Goal: Use online tool/utility

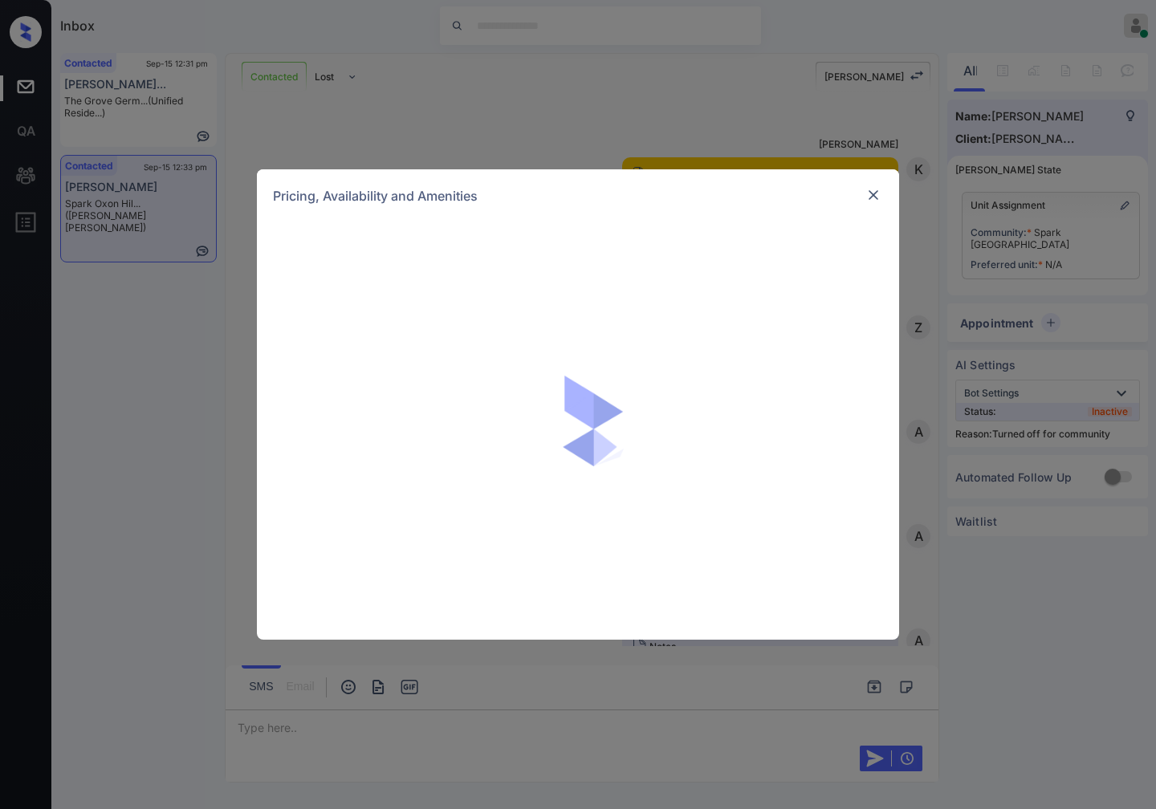
scroll to position [1427, 0]
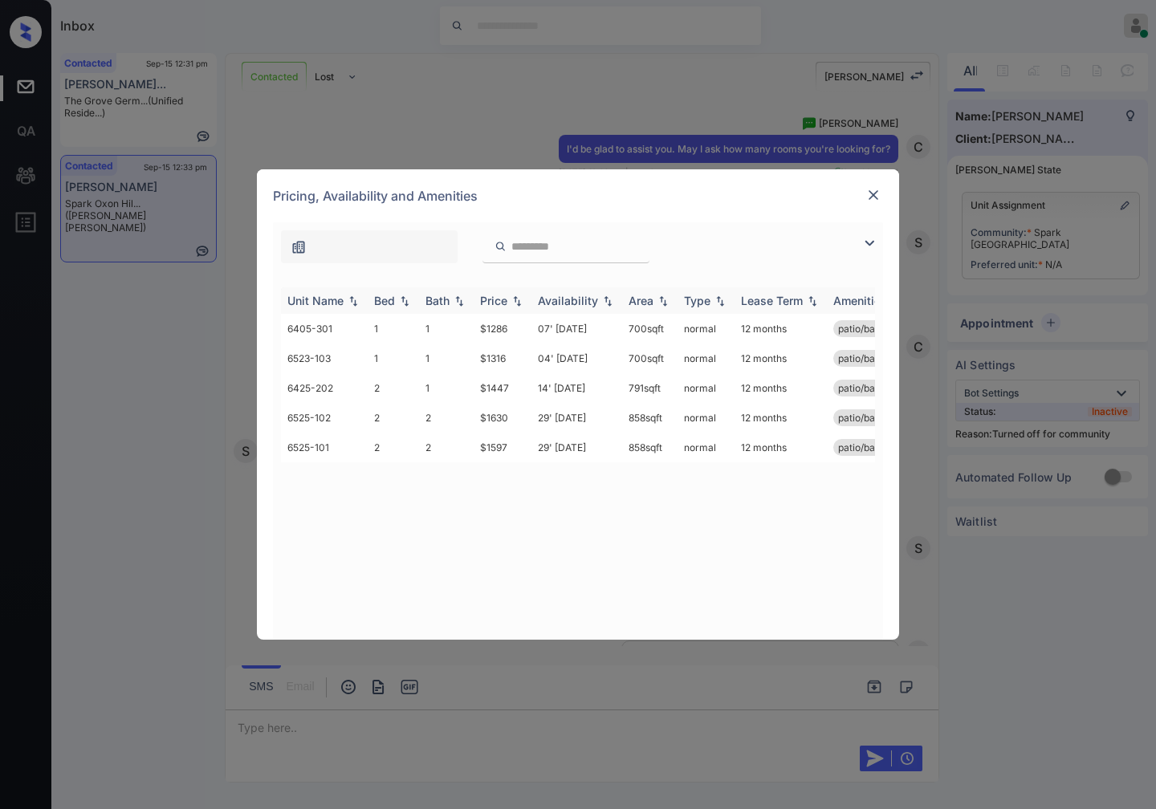
click at [520, 303] on img at bounding box center [517, 301] width 16 height 11
click at [520, 303] on img at bounding box center [517, 301] width 16 height 12
drag, startPoint x: 515, startPoint y: 387, endPoint x: 480, endPoint y: 391, distance: 34.8
click at [480, 391] on td "$1447" at bounding box center [503, 388] width 58 height 30
copy td "$1447"
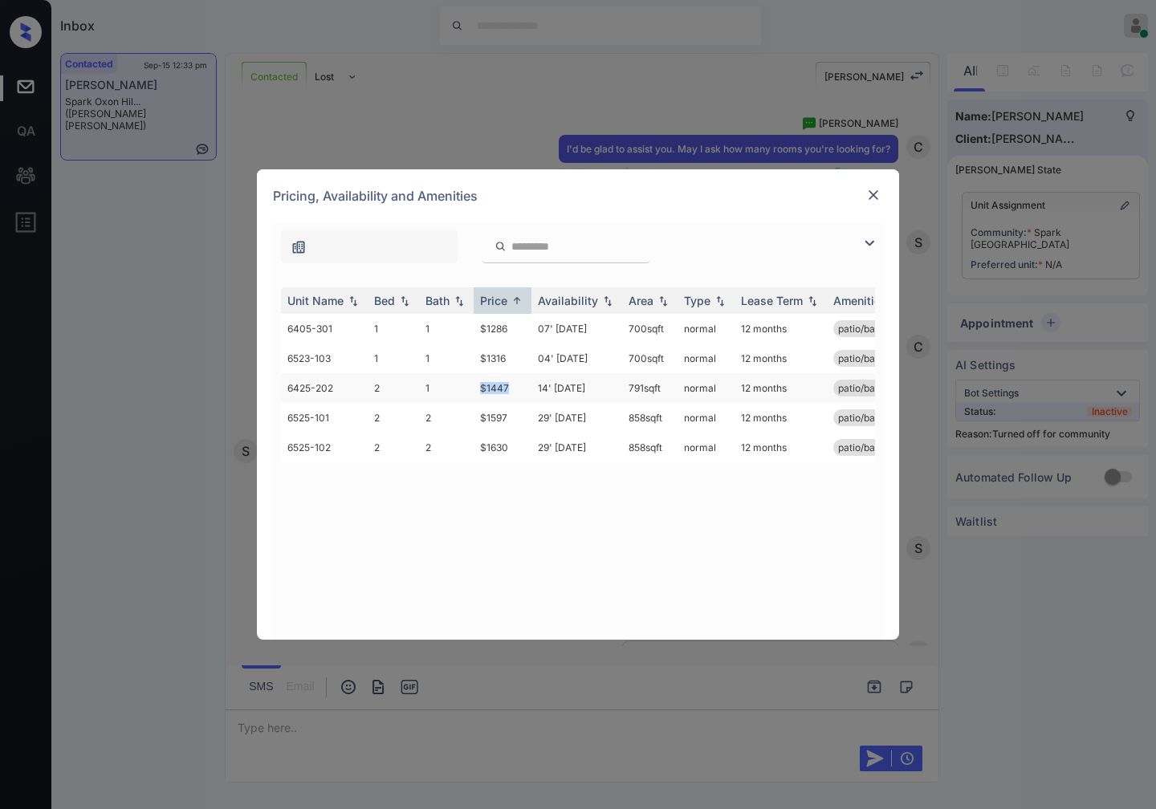
click at [520, 391] on td "$1447" at bounding box center [503, 388] width 58 height 30
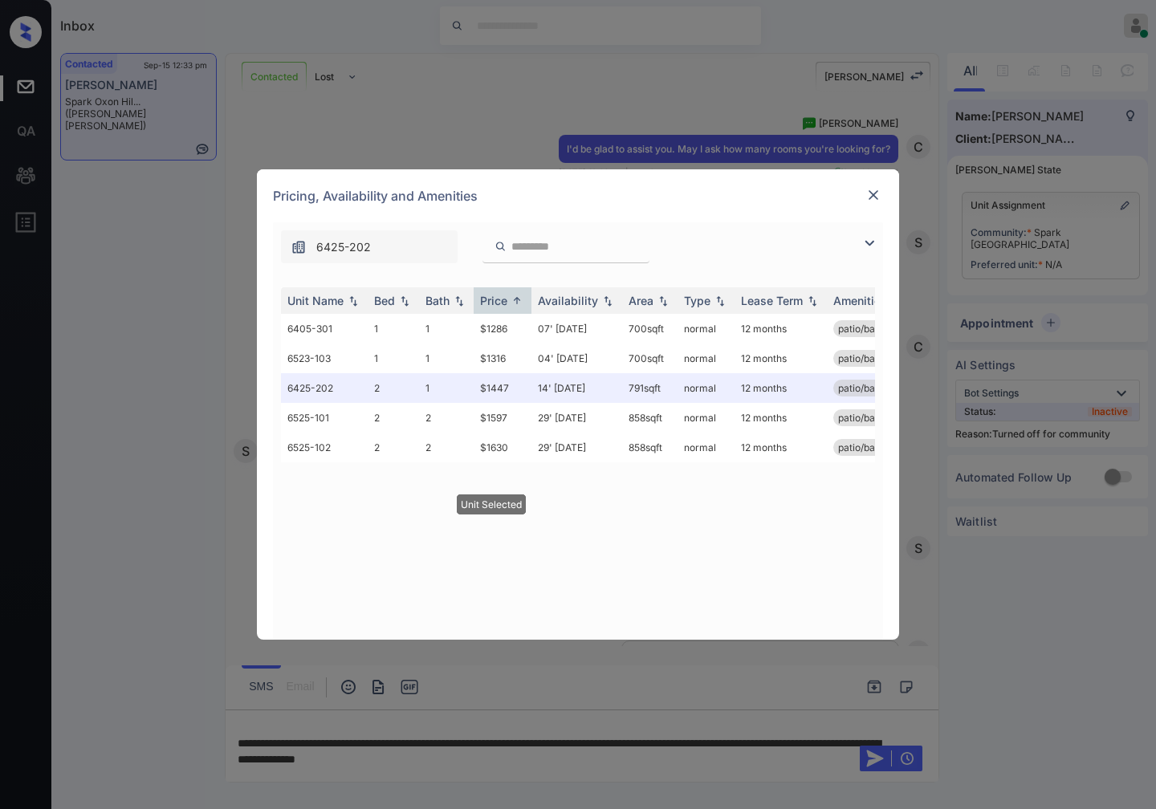
click at [875, 197] on img at bounding box center [874, 195] width 16 height 16
